Goal: Find specific page/section: Find specific page/section

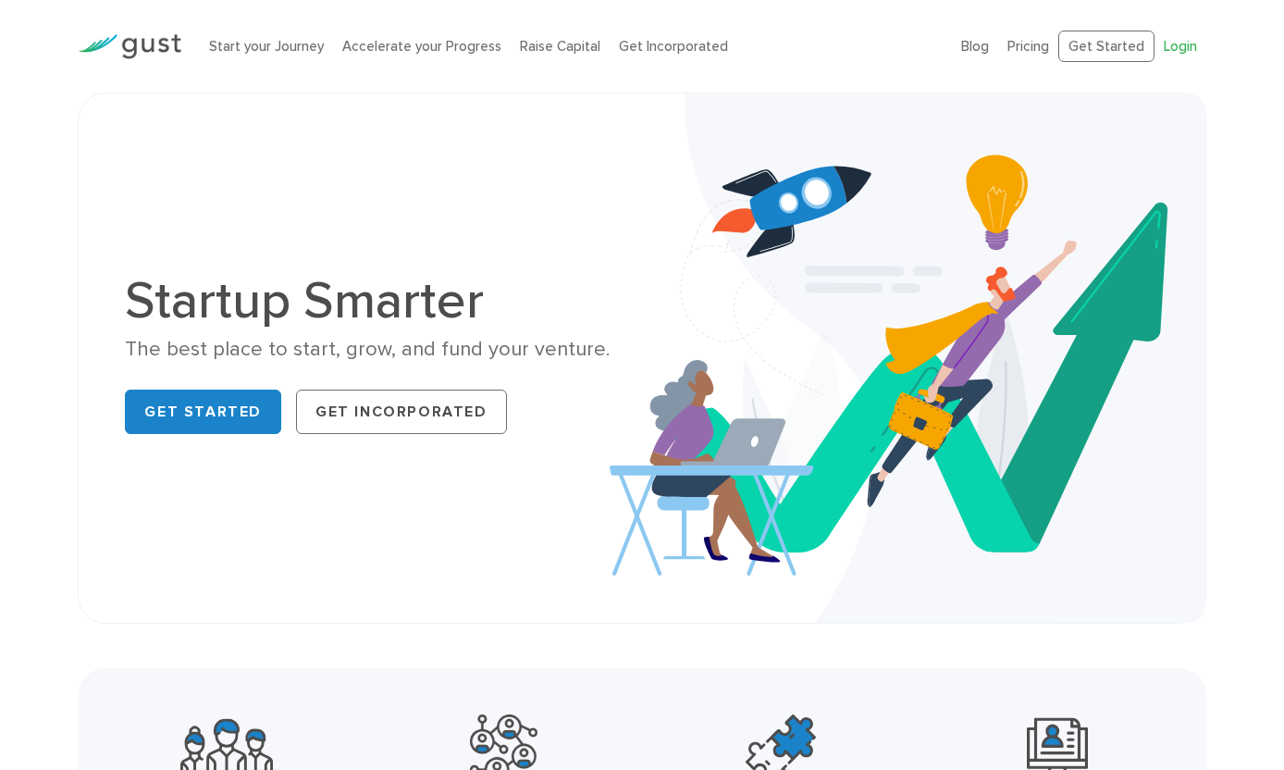
click at [1176, 38] on link "Login" at bounding box center [1180, 46] width 33 height 17
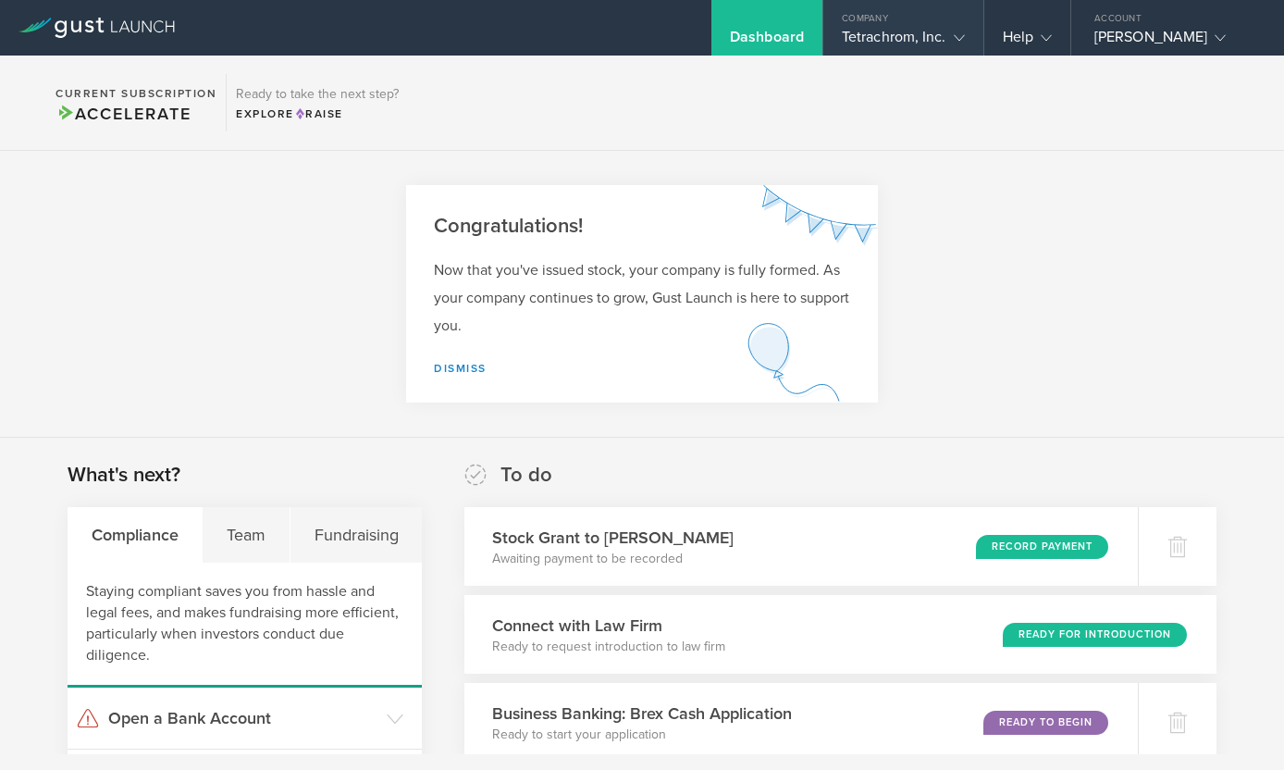
click at [959, 22] on div "Company" at bounding box center [903, 14] width 160 height 28
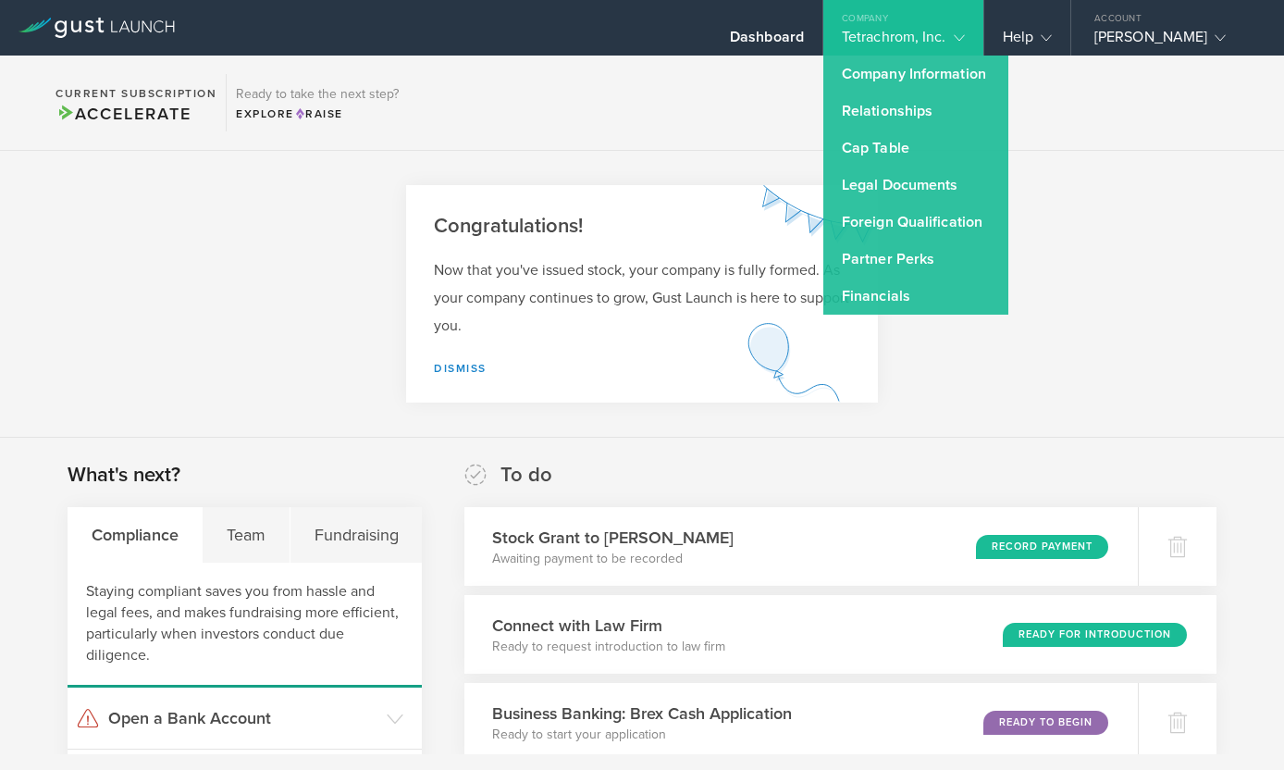
click at [1102, 304] on section "Congratulations! Now that you've issued stock, your company is fully formed. As…" at bounding box center [642, 294] width 1284 height 287
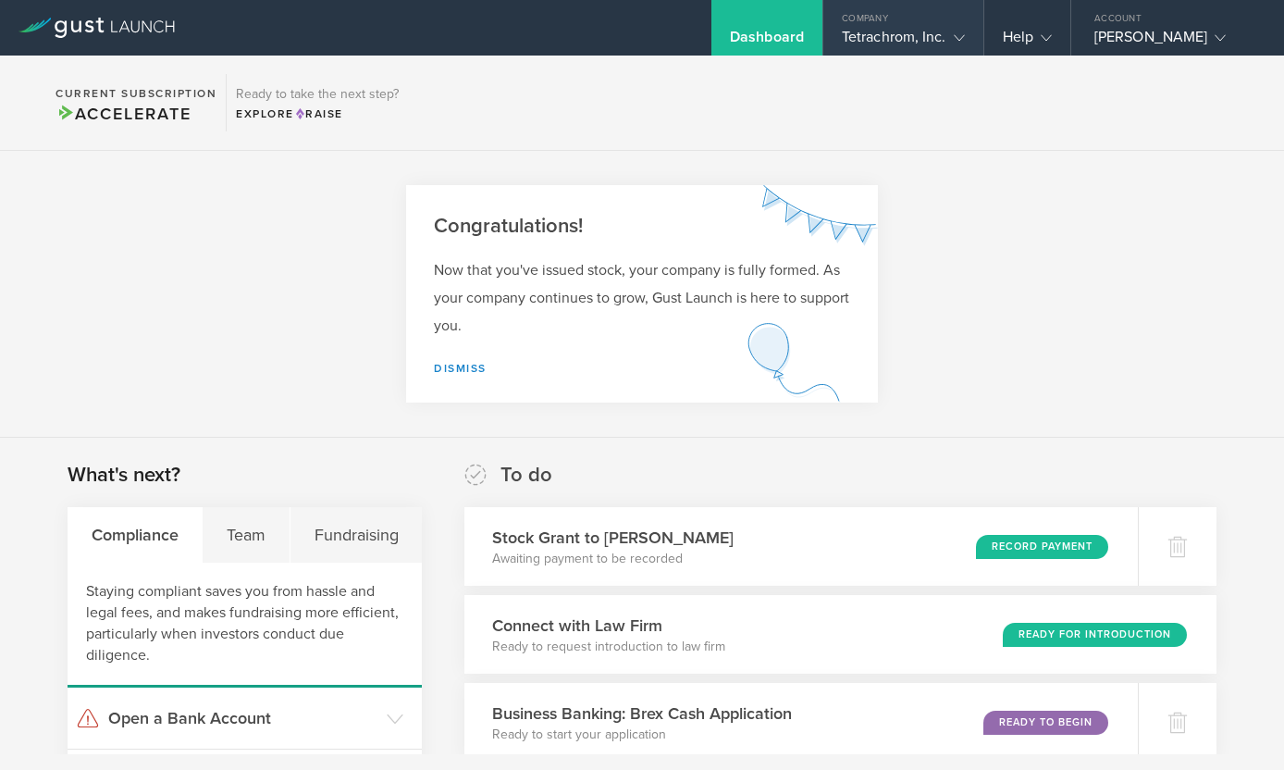
click at [938, 25] on div "Company" at bounding box center [903, 14] width 160 height 28
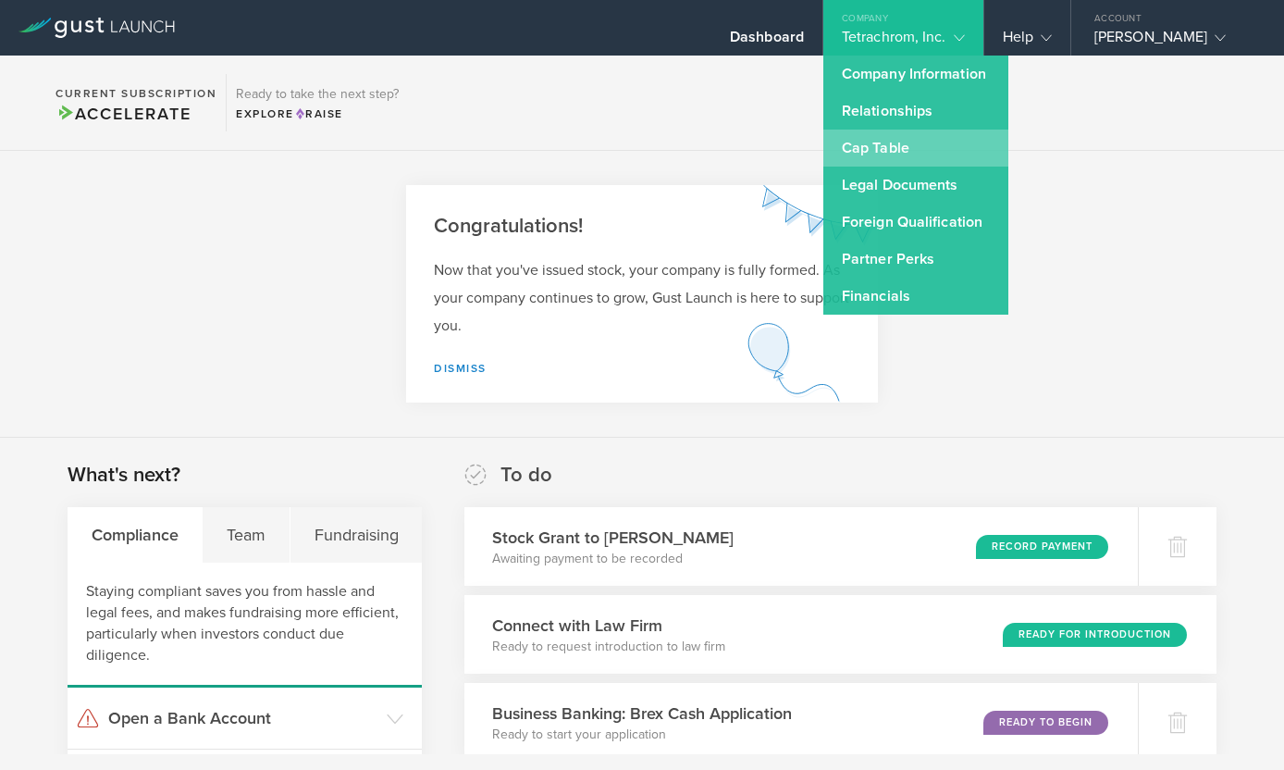
click at [899, 159] on link "Cap Table" at bounding box center [915, 148] width 185 height 37
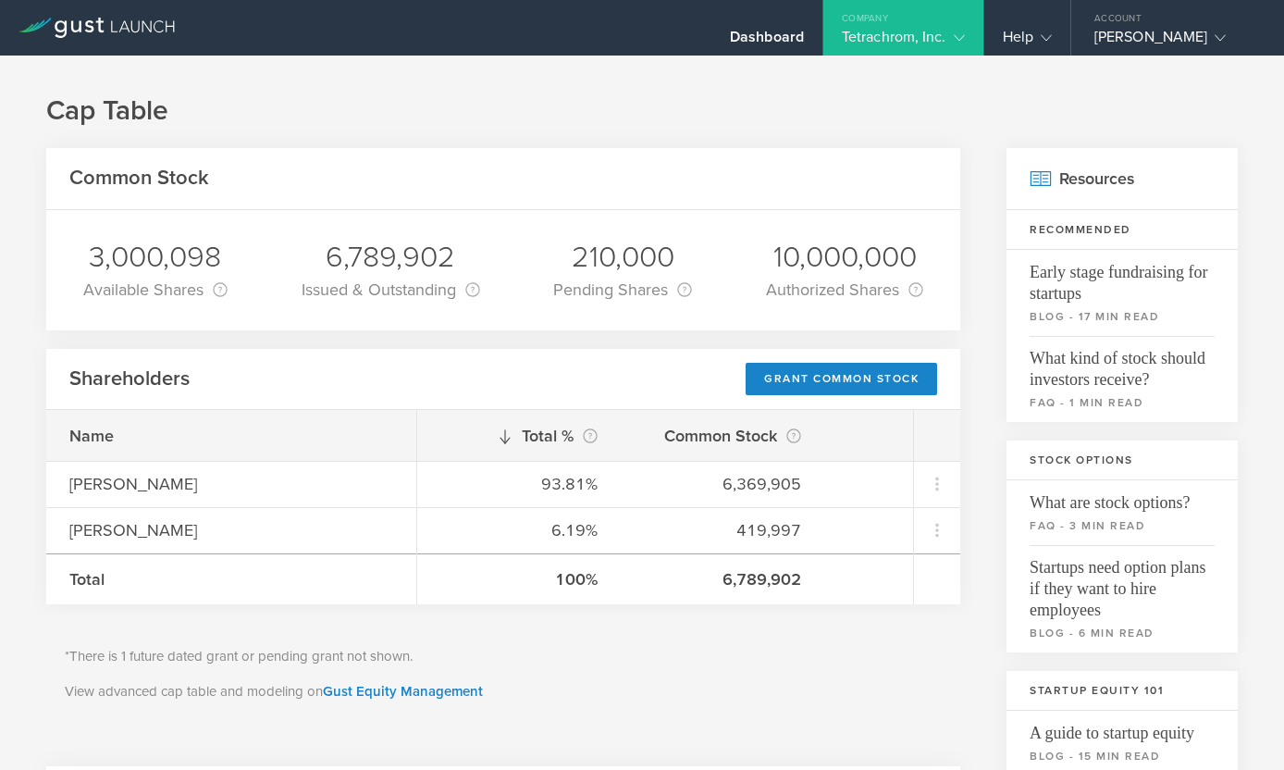
click at [816, 140] on div "Cap Table Common Stock 3,000,098 Available Shares This is the number of shares …" at bounding box center [642, 773] width 1284 height 1434
click at [93, 37] on icon at bounding box center [97, 28] width 156 height 20
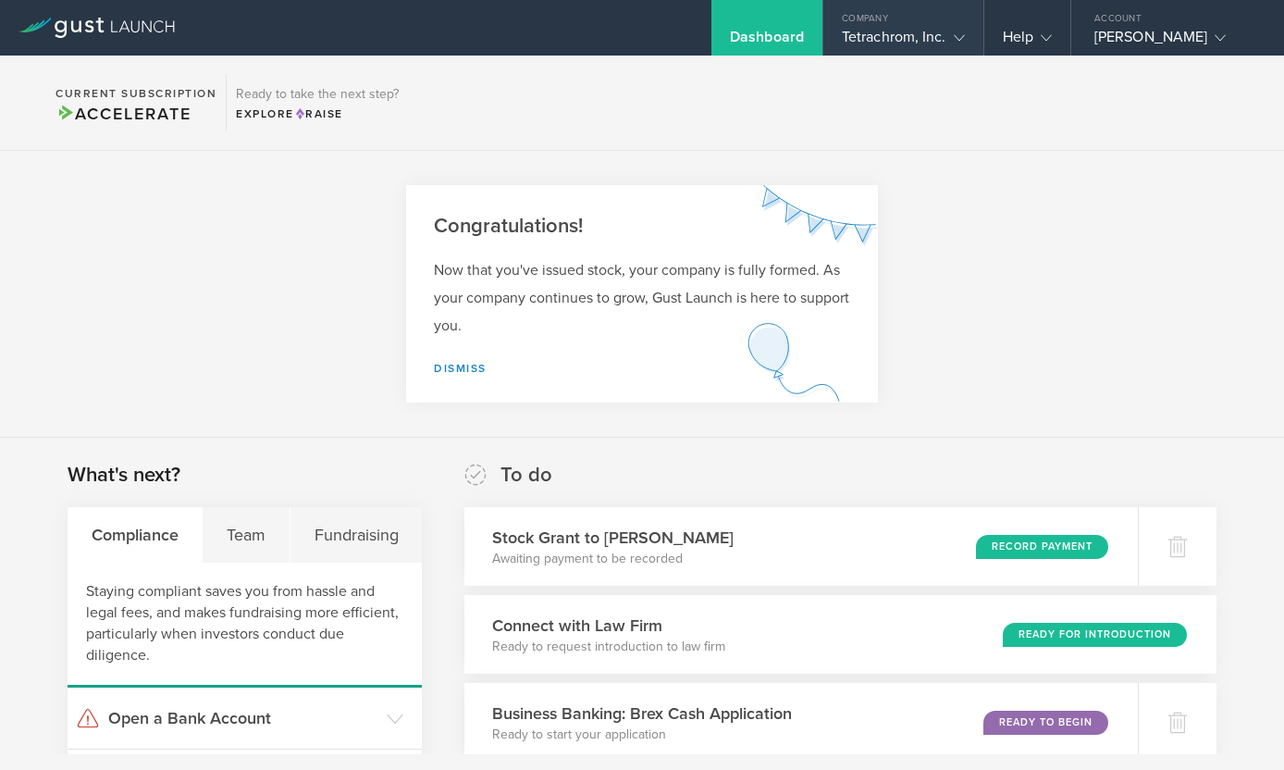
click at [935, 15] on div "Company" at bounding box center [903, 14] width 160 height 28
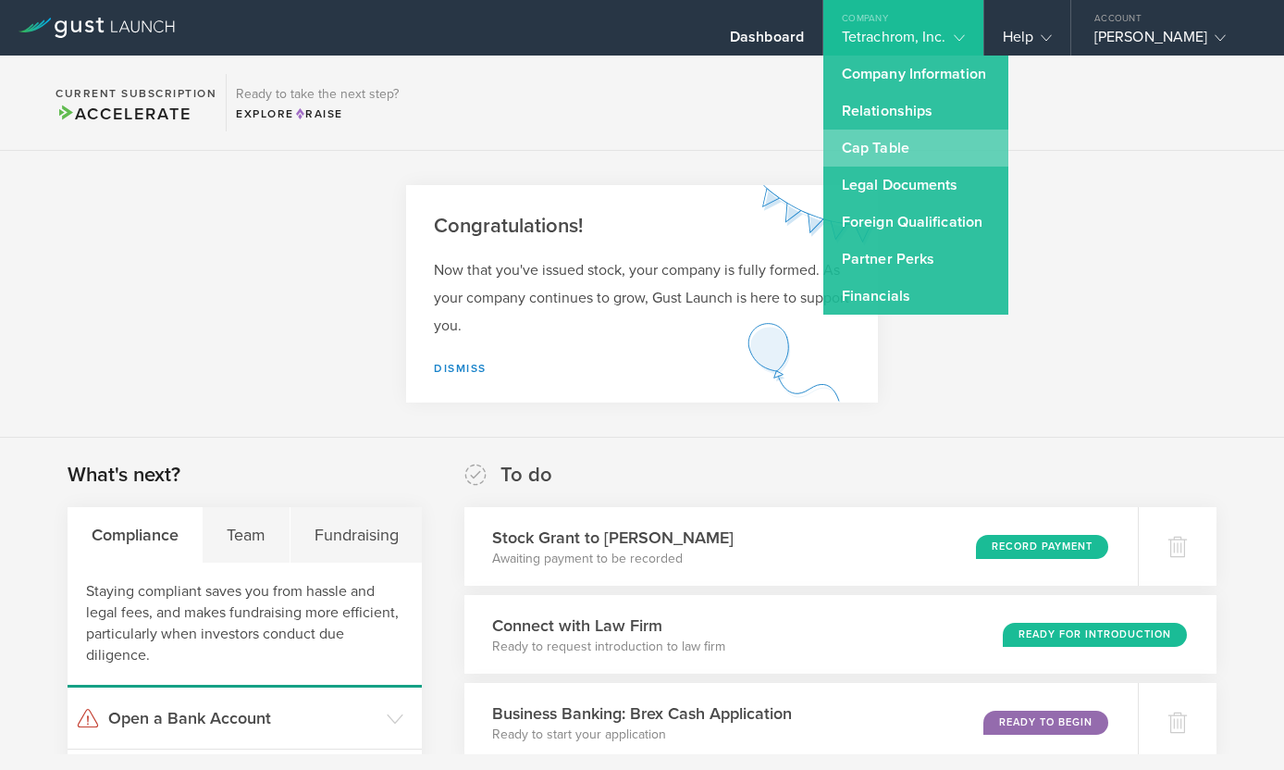
click at [907, 137] on link "Cap Table" at bounding box center [915, 148] width 185 height 37
